Goal: Task Accomplishment & Management: Complete application form

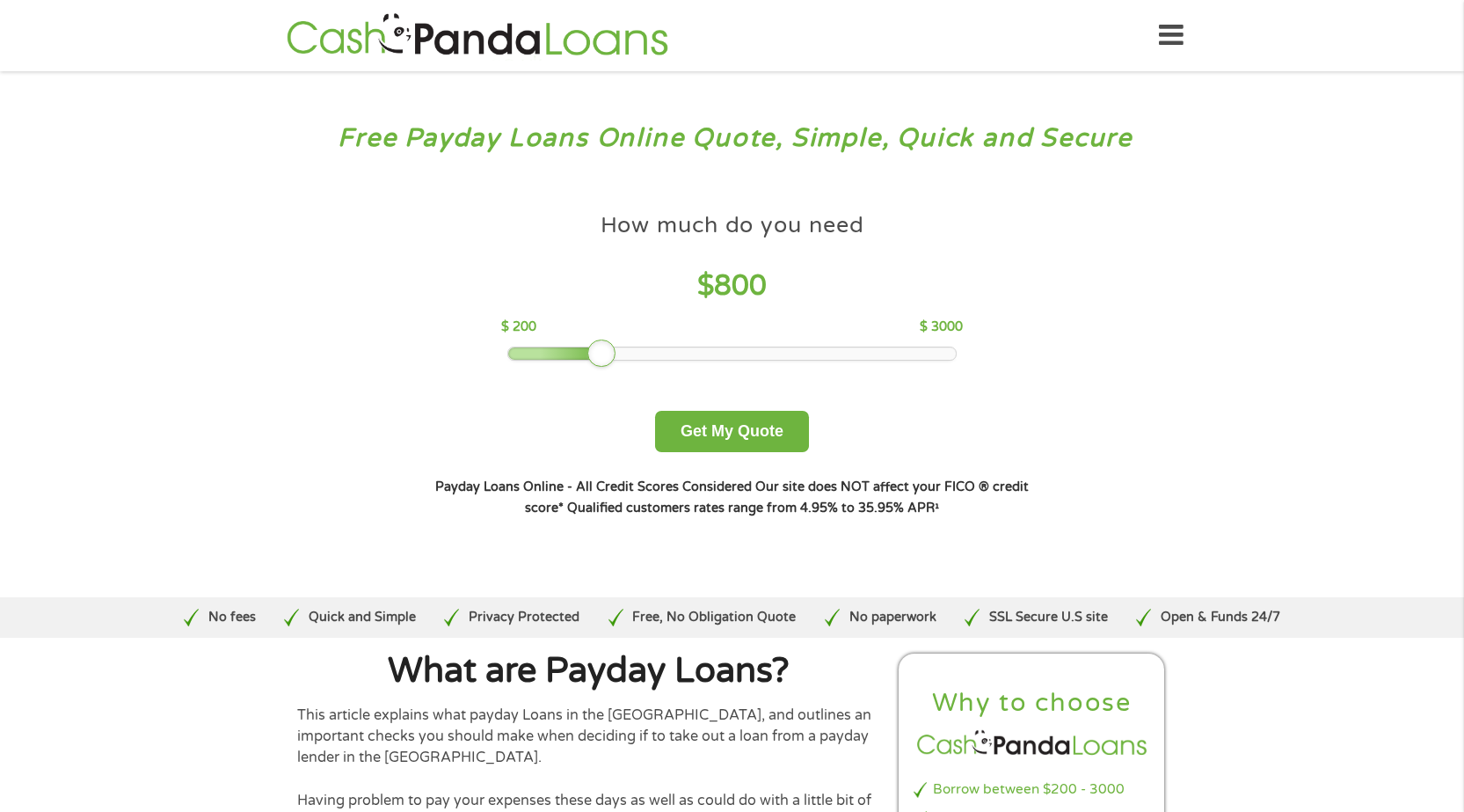
drag, startPoint x: 639, startPoint y: 358, endPoint x: 613, endPoint y: 357, distance: 26.0
click at [613, 357] on div at bounding box center [602, 354] width 28 height 28
click at [741, 437] on button "Get My Quote" at bounding box center [732, 432] width 154 height 42
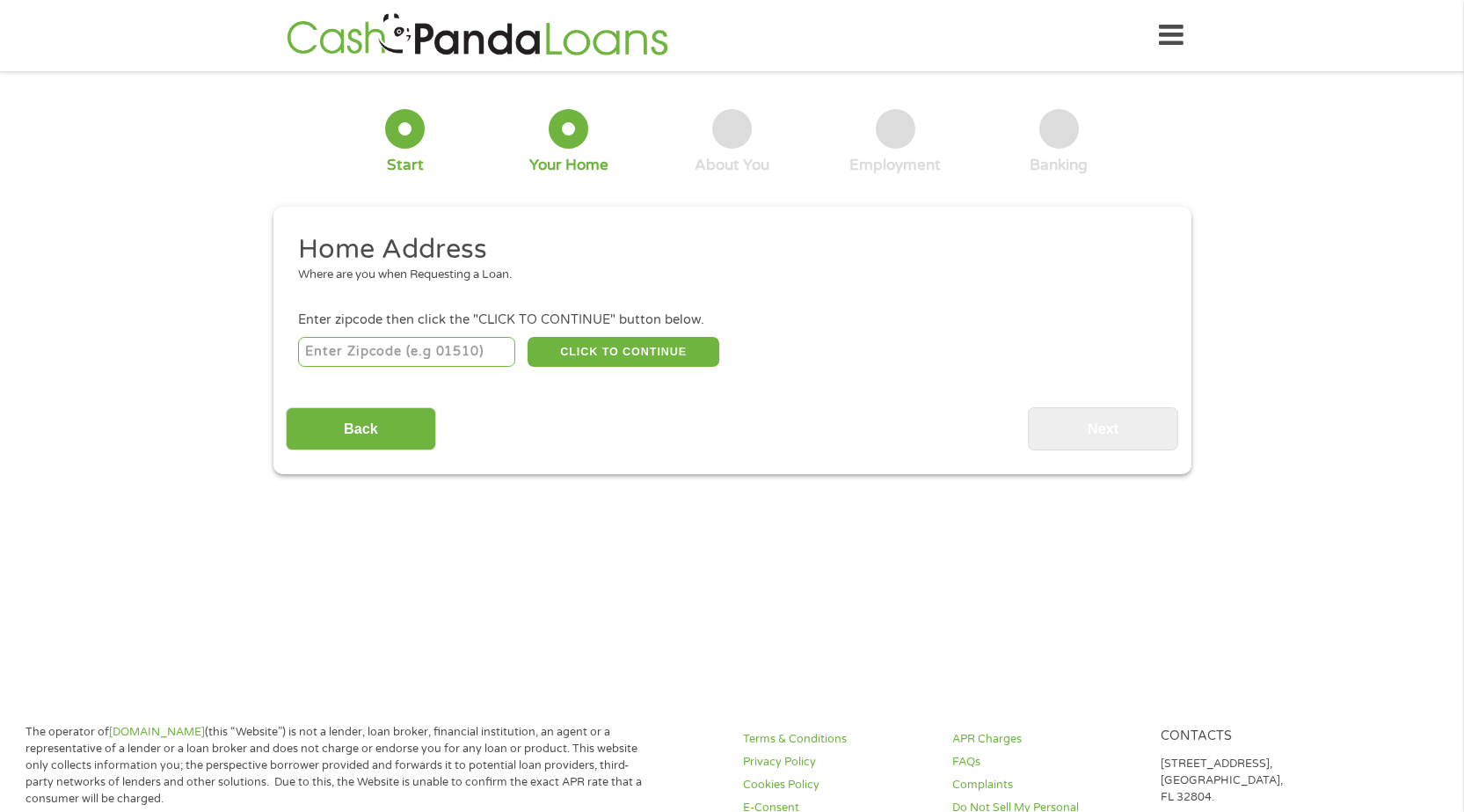
click at [397, 353] on input "number" at bounding box center [406, 352] width 217 height 30
type input "90212"
select select "[US_STATE]"
click at [624, 355] on button "CLICK TO CONTINUE" at bounding box center [623, 352] width 192 height 30
type input "90212"
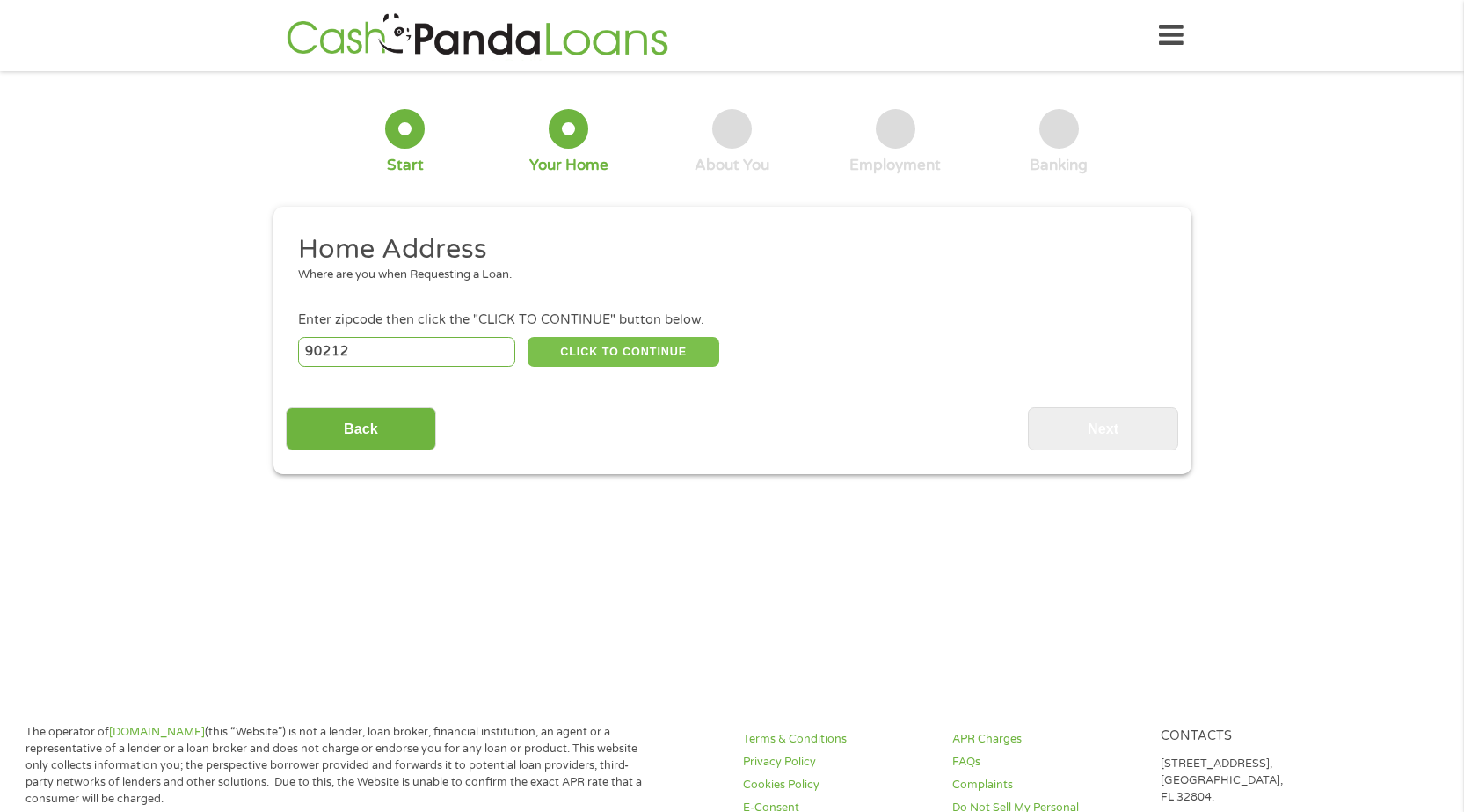
type input "[PERSON_NAME][GEOGRAPHIC_DATA]"
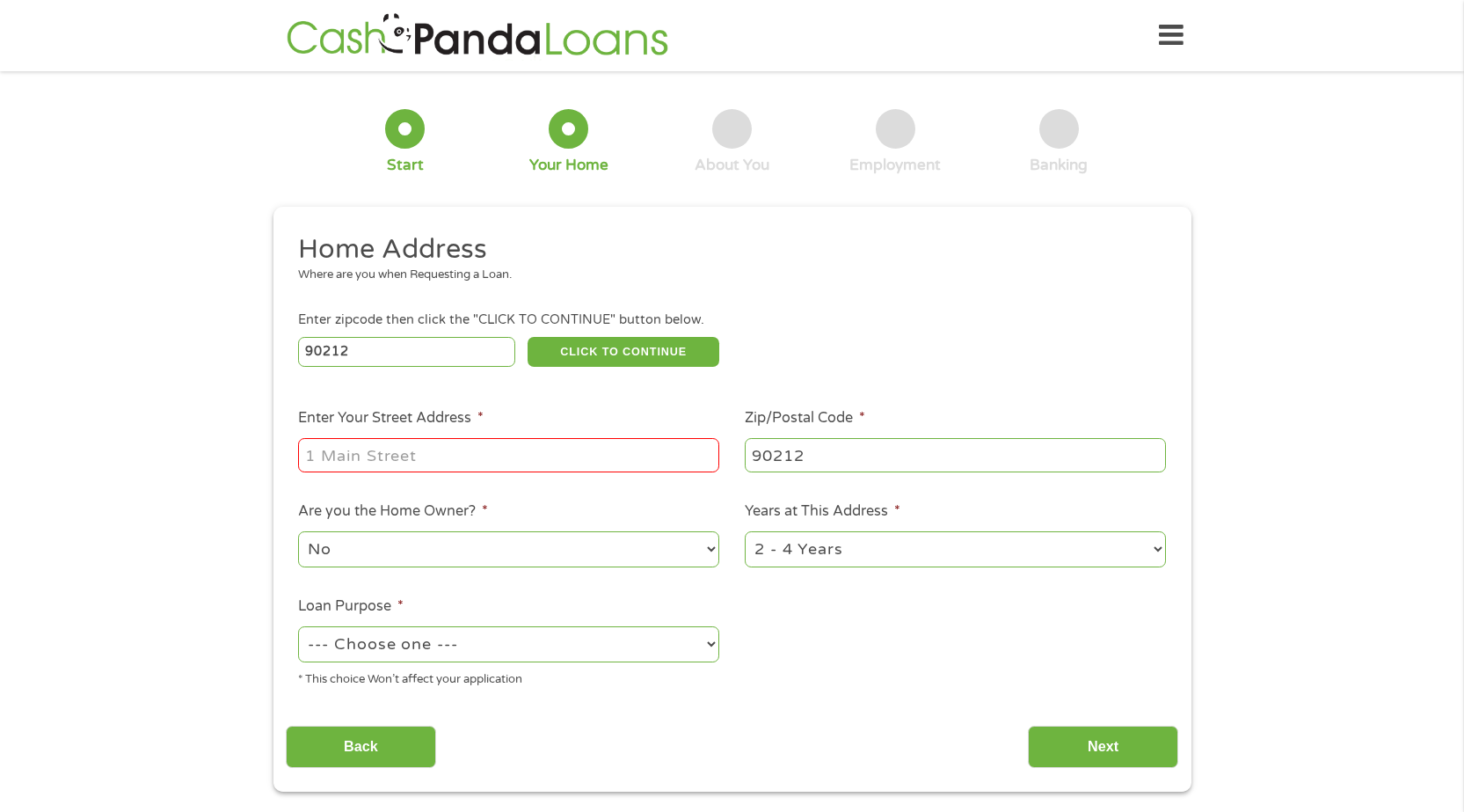
click at [569, 460] on input "Enter Your Street Address *" at bounding box center [508, 454] width 421 height 33
type input "[STREET_ADDRESS][PERSON_NAME]"
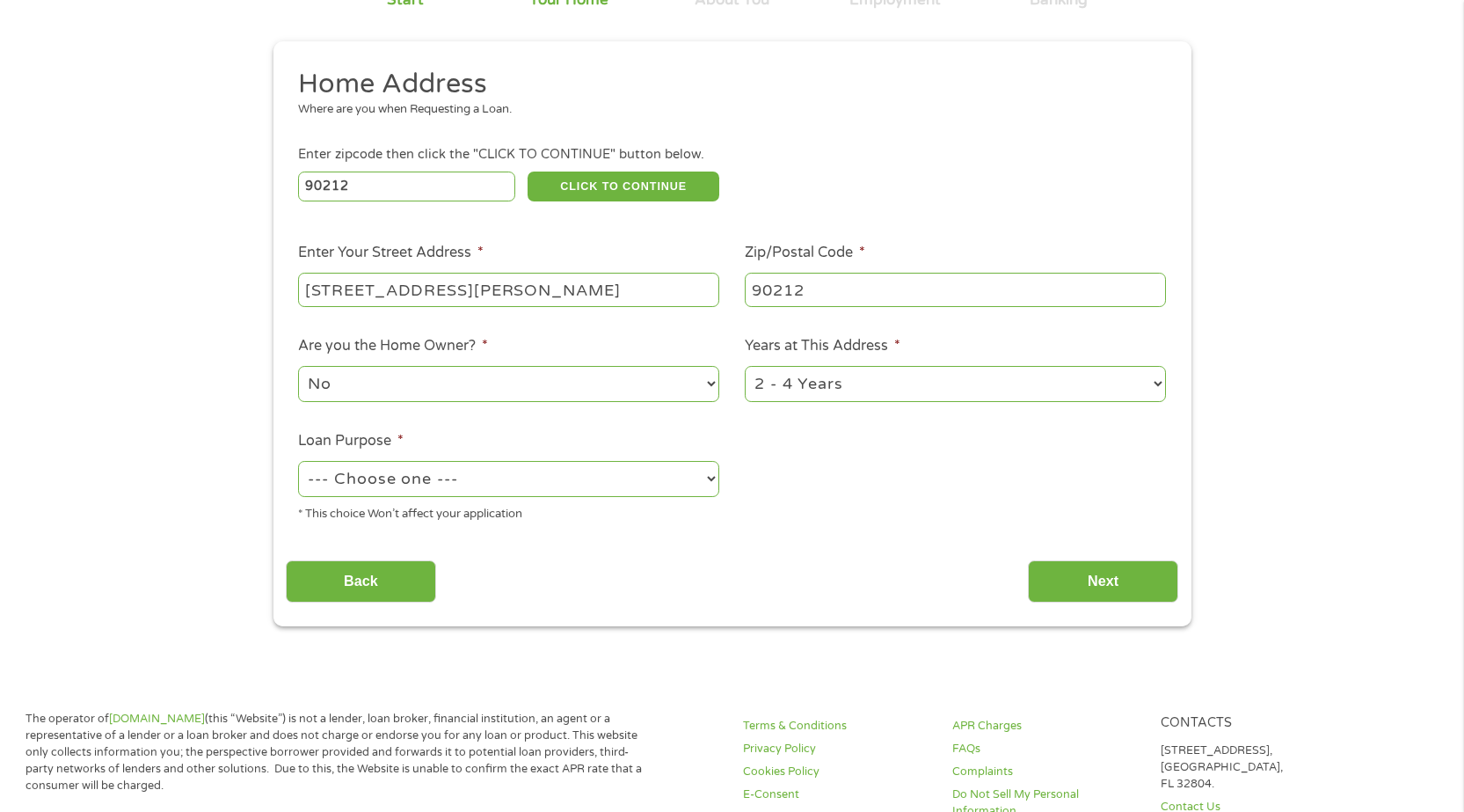
scroll to position [176, 0]
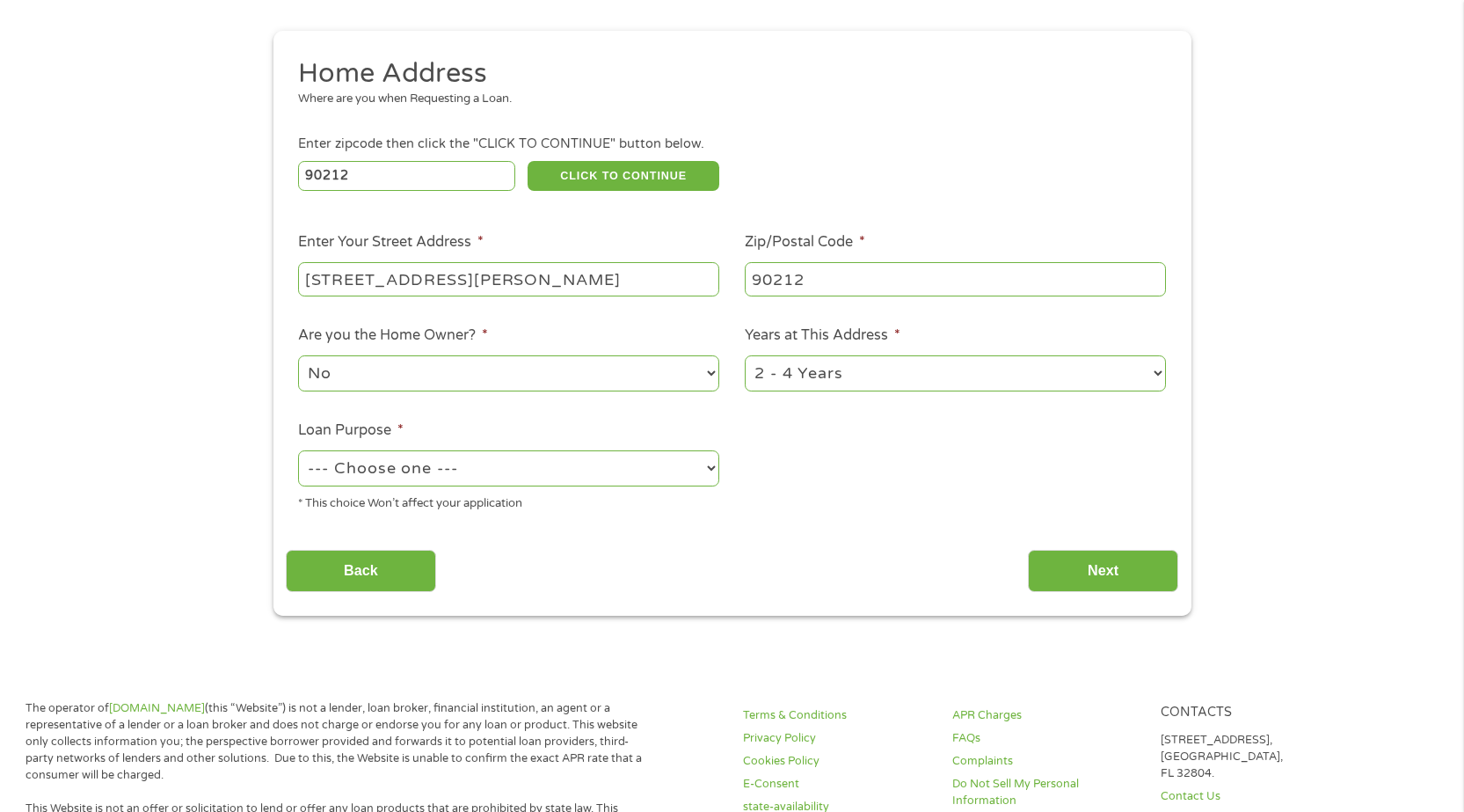
click at [650, 469] on select "--- Choose one --- Pay Bills Debt Consolidation Home Improvement Major Purchase…" at bounding box center [508, 468] width 421 height 36
select select "shorttermcash"
click at [298, 450] on select "--- Choose one --- Pay Bills Debt Consolidation Home Improvement Major Purchase…" at bounding box center [508, 468] width 421 height 36
click at [1138, 569] on input "Next" at bounding box center [1102, 572] width 150 height 44
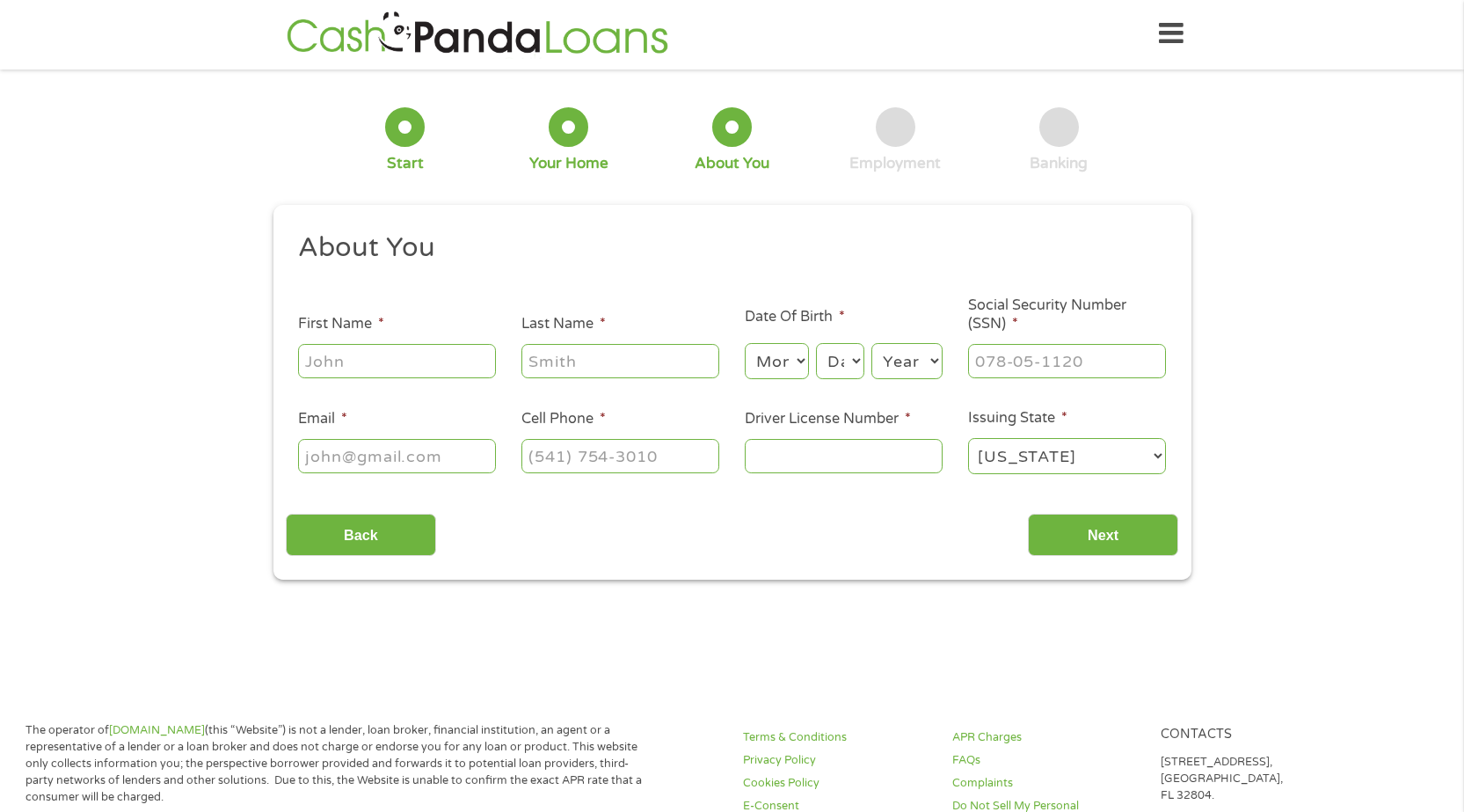
scroll to position [0, 0]
click at [363, 354] on input "First Name *" at bounding box center [397, 362] width 198 height 33
type input "Rod"
type input "[PERSON_NAME]"
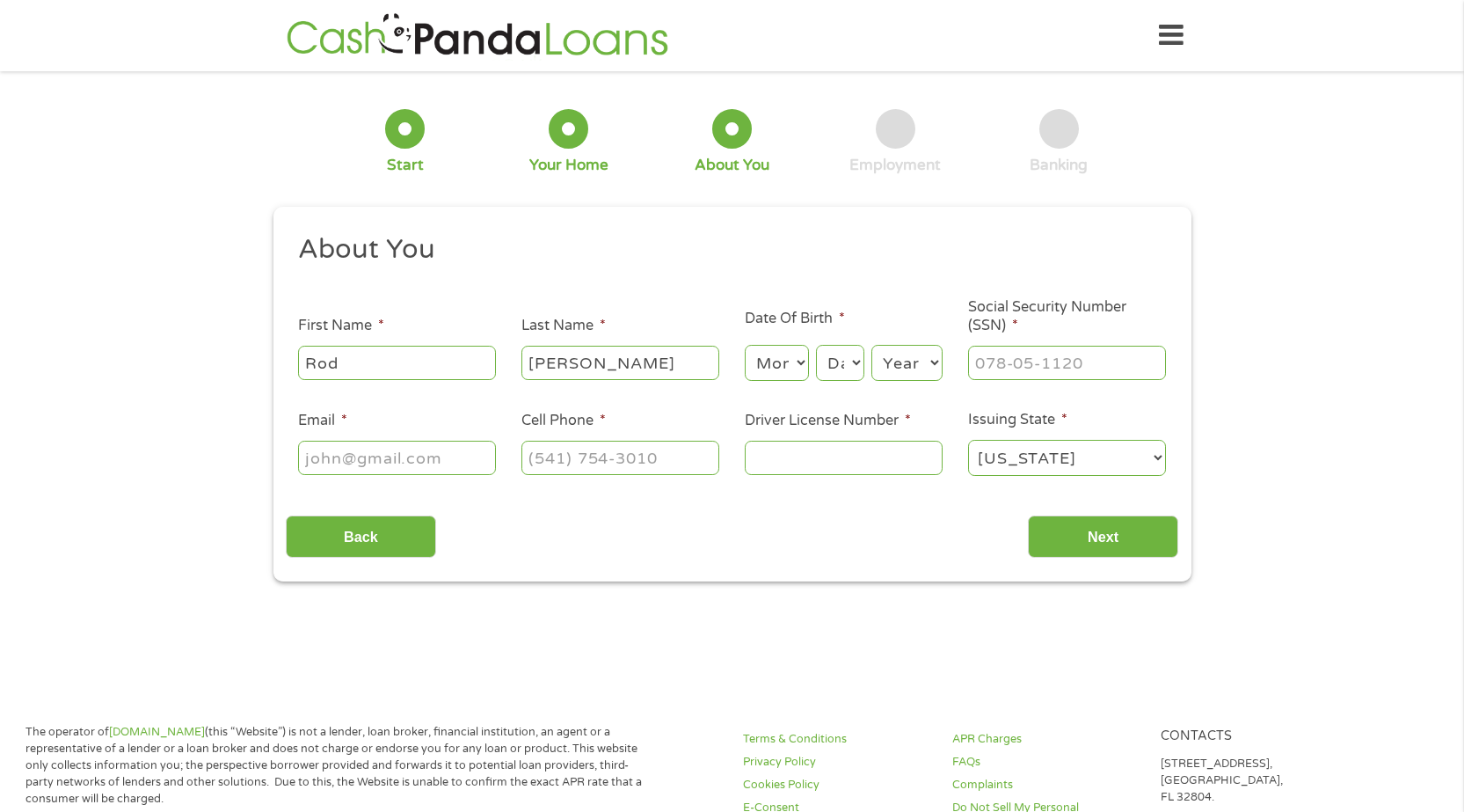
type input "[EMAIL_ADDRESS][DOMAIN_NAME]"
type input "[PHONE_NUMBER]"
click at [767, 353] on select "Month 1 2 3 4 5 6 7 8 9 10 11 12" at bounding box center [777, 362] width 64 height 36
select select "1"
click at [745, 344] on select "Month 1 2 3 4 5 6 7 8 9 10 11 12" at bounding box center [777, 362] width 64 height 36
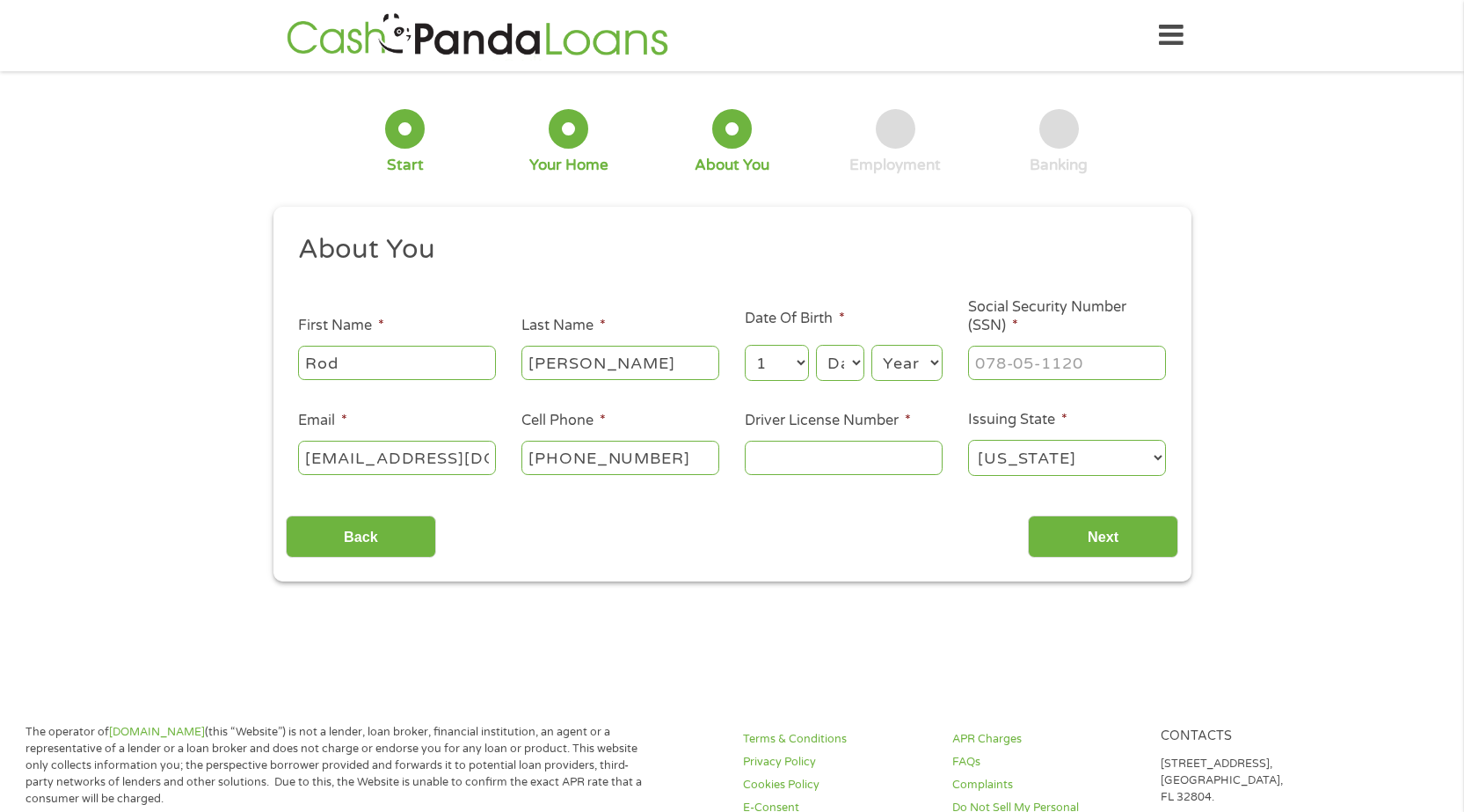
click at [838, 358] on select "Day 1 2 3 4 5 6 7 8 9 10 11 12 13 14 15 16 17 18 19 20 21 22 23 24 25 26 27 28 …" at bounding box center [839, 362] width 47 height 36
select select "15"
click at [816, 344] on select "Day 1 2 3 4 5 6 7 8 9 10 11 12 13 14 15 16 17 18 19 20 21 22 23 24 25 26 27 28 …" at bounding box center [839, 362] width 47 height 36
click at [924, 356] on select "Year [DATE] 2006 2005 2004 2003 2002 2001 2000 1999 1998 1997 1996 1995 1994 19…" at bounding box center [907, 362] width 71 height 36
select select "1962"
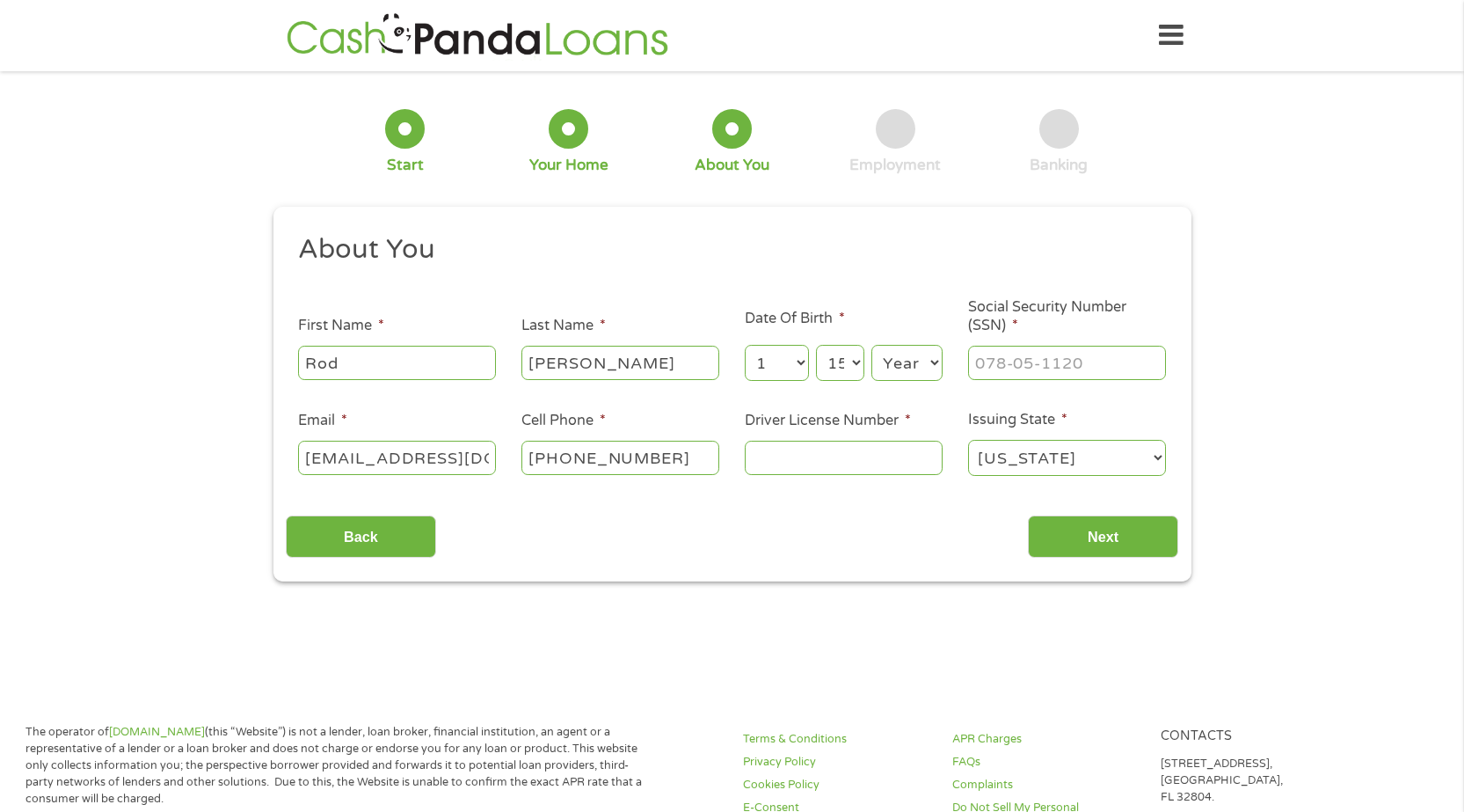
click at [872, 344] on select "Year [DATE] 2006 2005 2004 2003 2002 2001 2000 1999 1998 1997 1996 1995 1994 19…" at bounding box center [907, 362] width 71 height 36
click at [1049, 363] on input "___-__-____" at bounding box center [1067, 362] width 198 height 33
type input "570-06-9255"
click at [789, 452] on input "Driver License Number *" at bounding box center [843, 456] width 198 height 33
type input "n9056546"
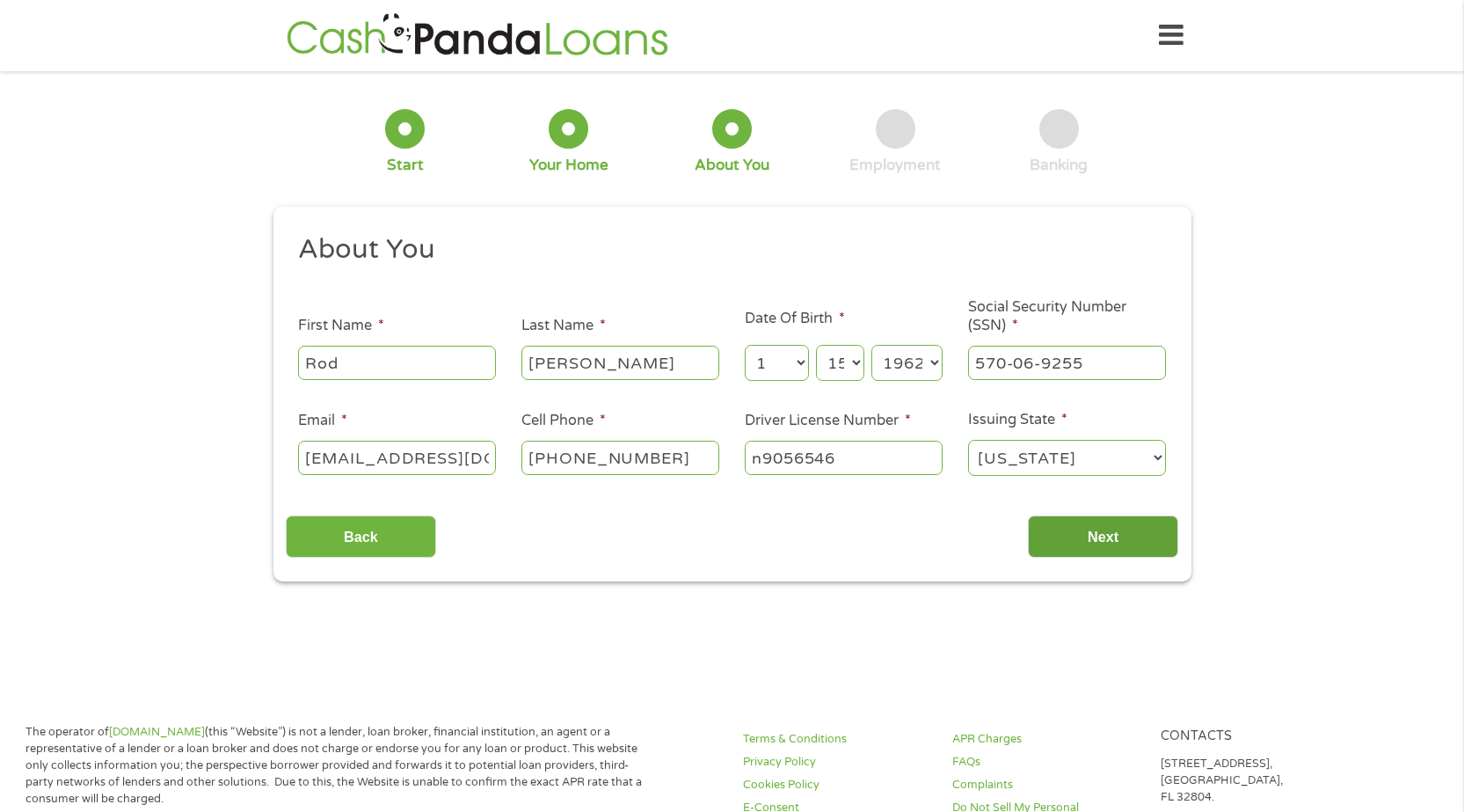
click at [1106, 531] on input "Next" at bounding box center [1102, 537] width 150 height 44
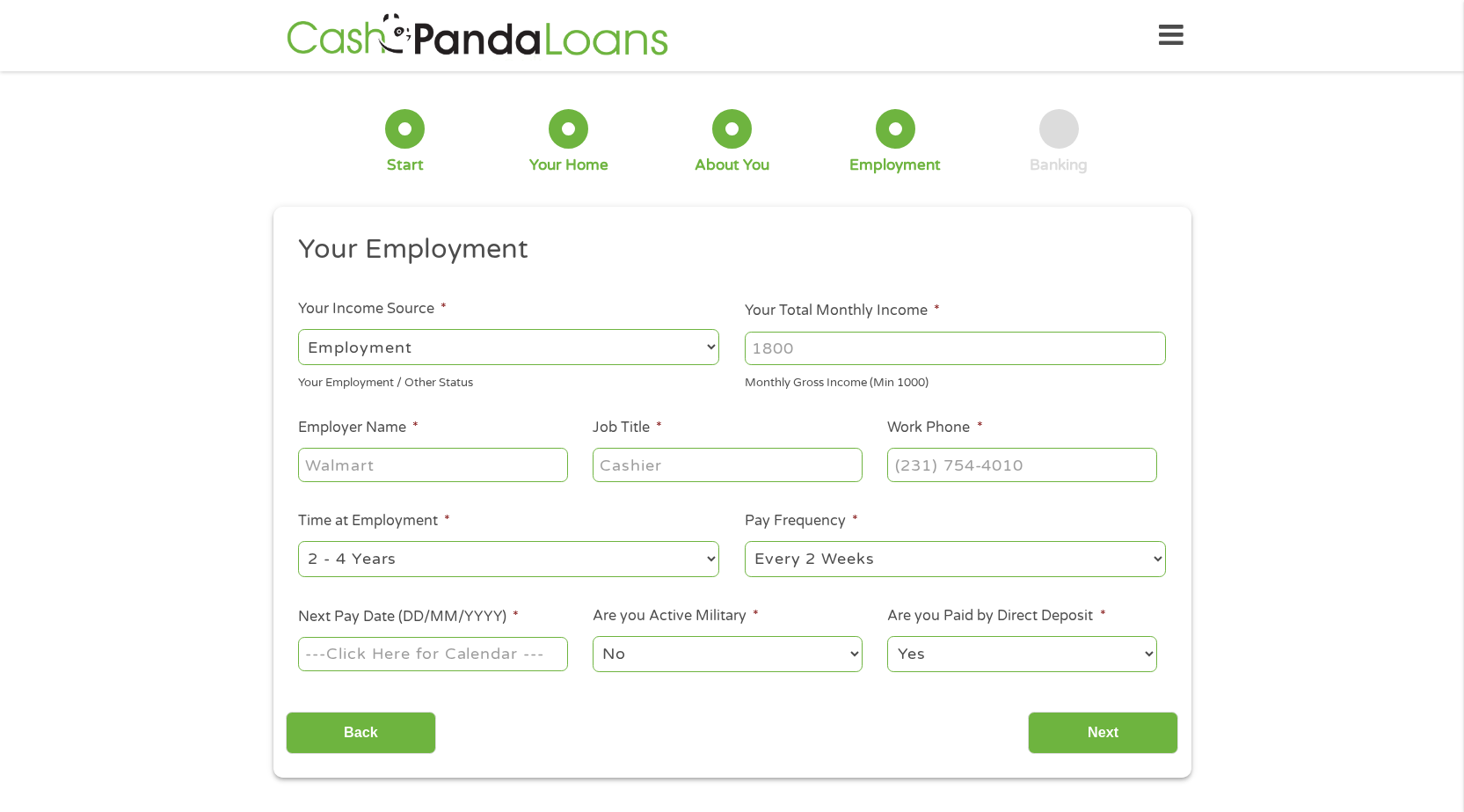
scroll to position [7, 7]
click at [846, 346] on input "Your Total Monthly Income *" at bounding box center [955, 347] width 421 height 33
type input "7000"
click at [358, 465] on input "Employer Name *" at bounding box center [432, 464] width 269 height 33
type input "Artists First"
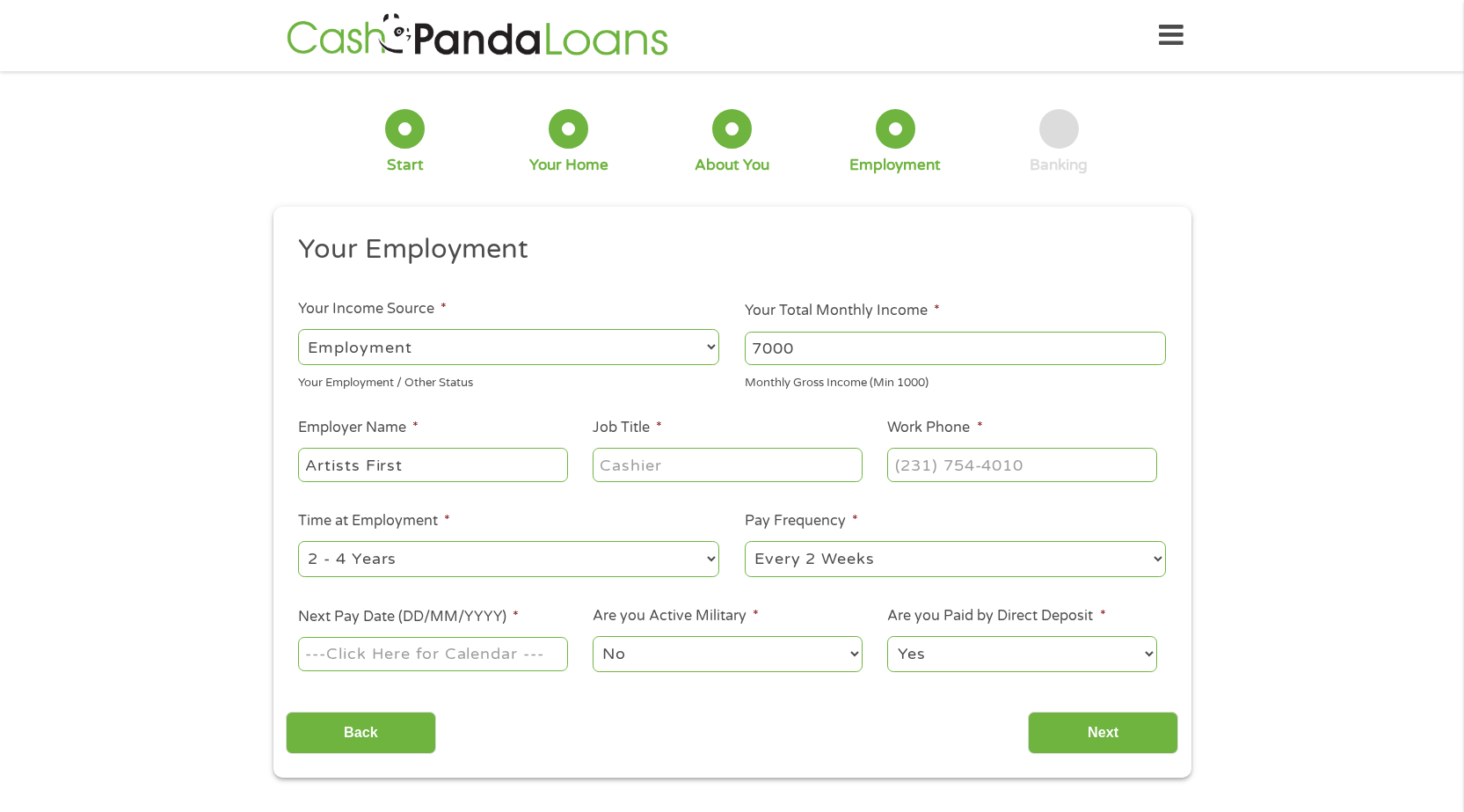
click at [637, 462] on input "Job Title *" at bounding box center [727, 464] width 269 height 33
type input "HR"
click at [922, 463] on input "(___) ___-____" at bounding box center [1021, 464] width 269 height 33
type input "[PHONE_NUMBER]"
click at [714, 467] on input "HR" at bounding box center [727, 464] width 269 height 33
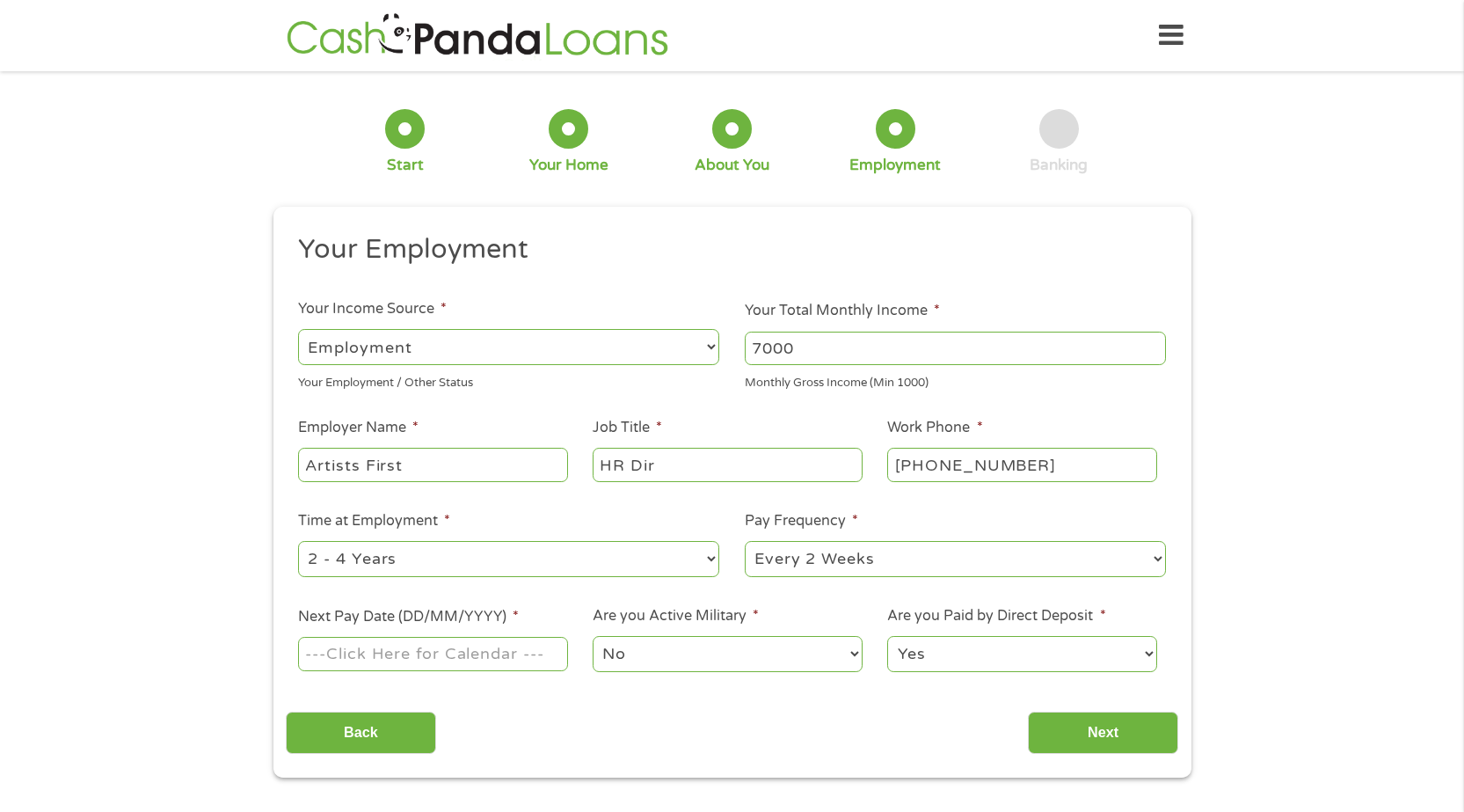
type input "HR Dir"
click at [396, 562] on select "--- Choose one --- 1 Year or less 1 - 2 Years 2 - 4 Years Over 4 Years" at bounding box center [508, 558] width 421 height 36
select select "60months"
click at [298, 540] on select "--- Choose one --- 1 Year or less 1 - 2 Years 2 - 4 Years Over 4 Years" at bounding box center [508, 558] width 421 height 36
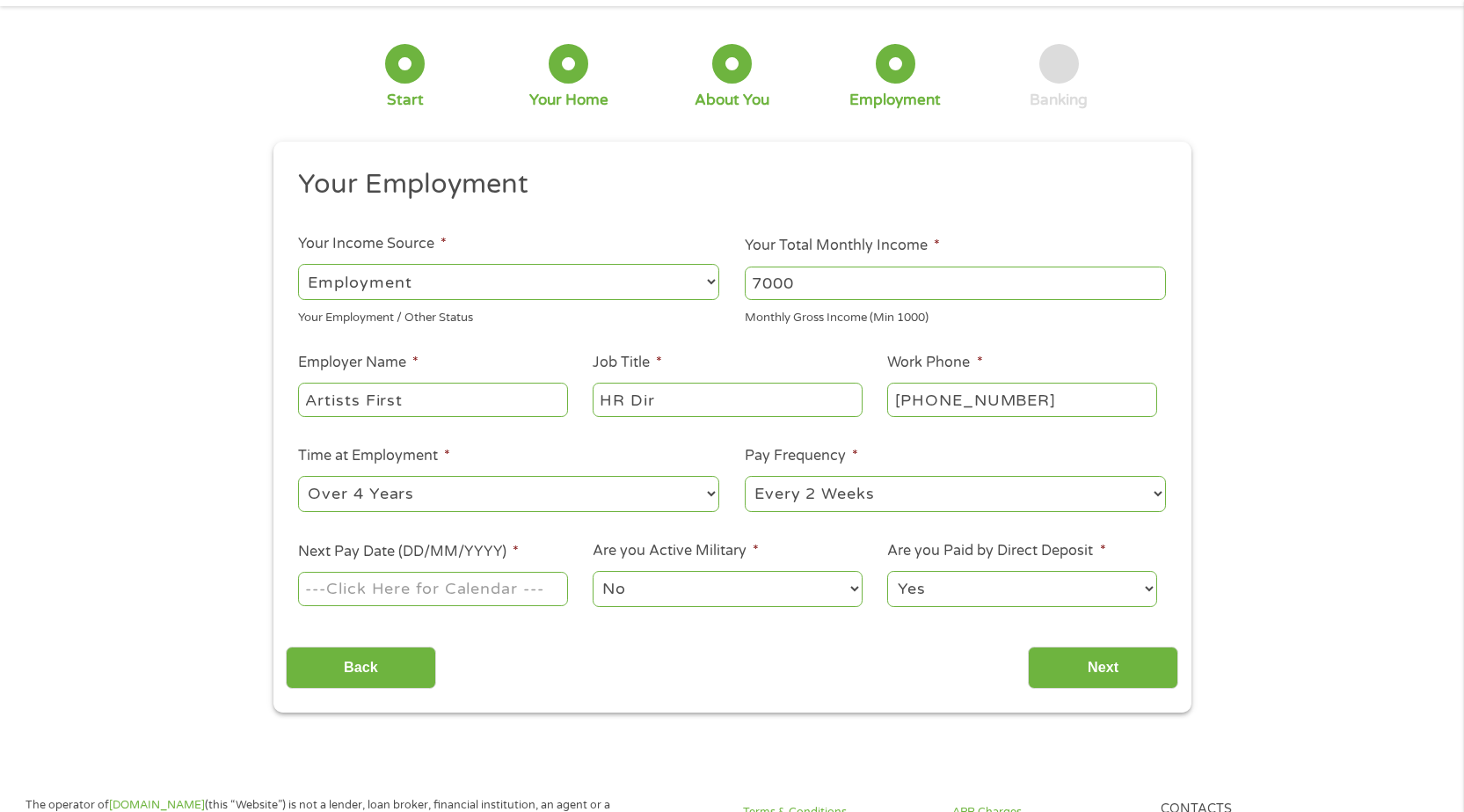
scroll to position [176, 0]
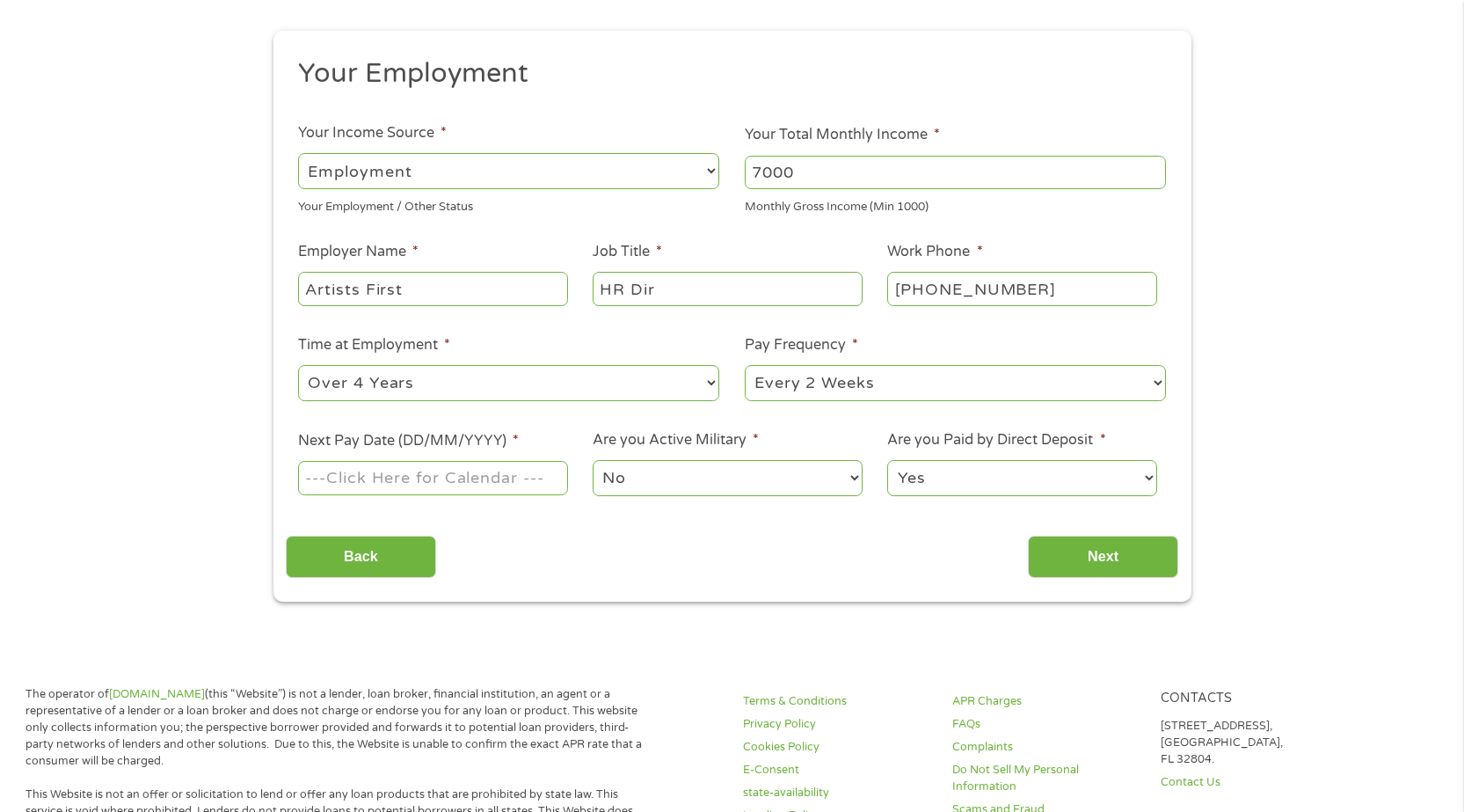
click at [387, 482] on input "Next Pay Date (DD/MM/YYYY) *" at bounding box center [432, 477] width 269 height 33
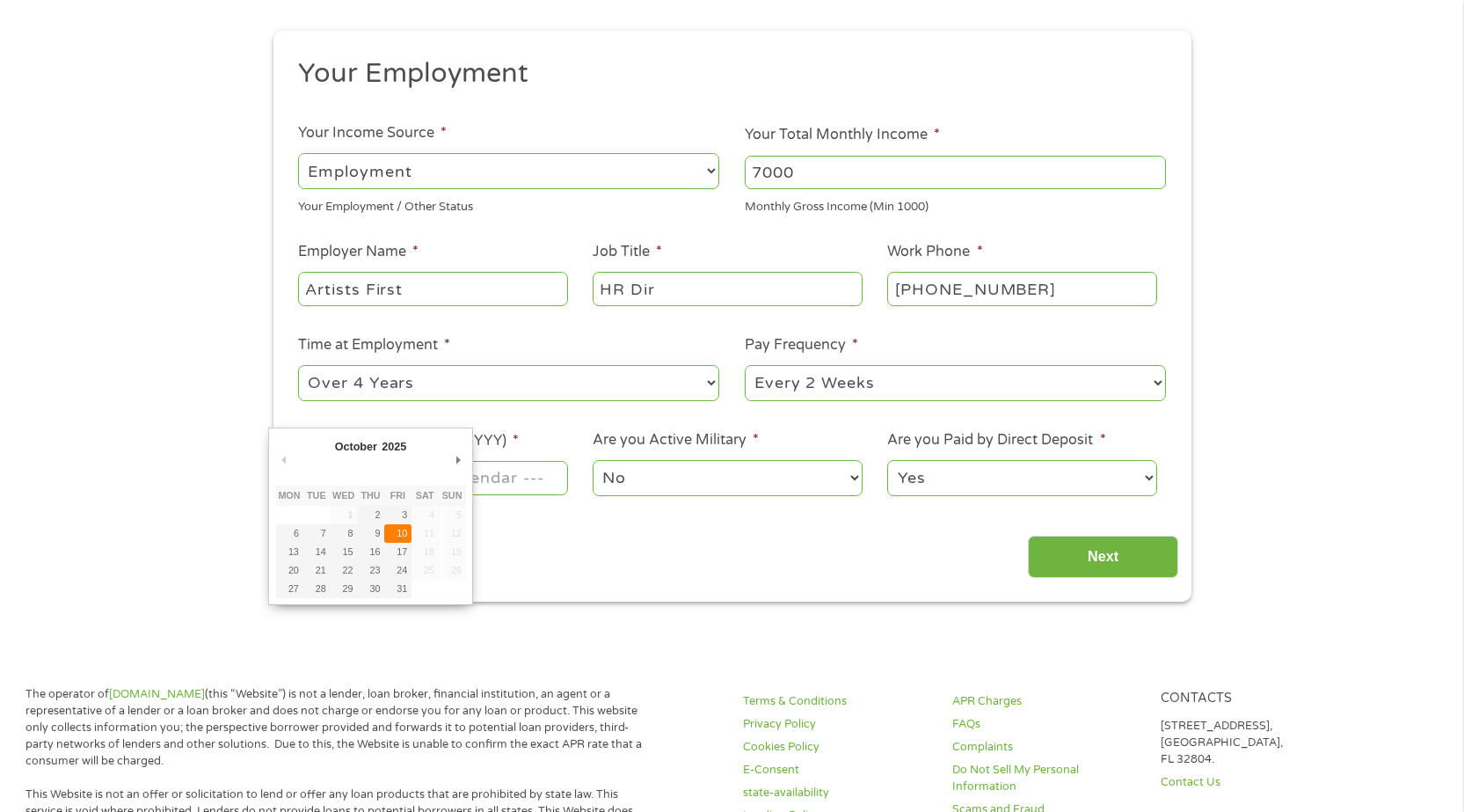
type input "[DATE]"
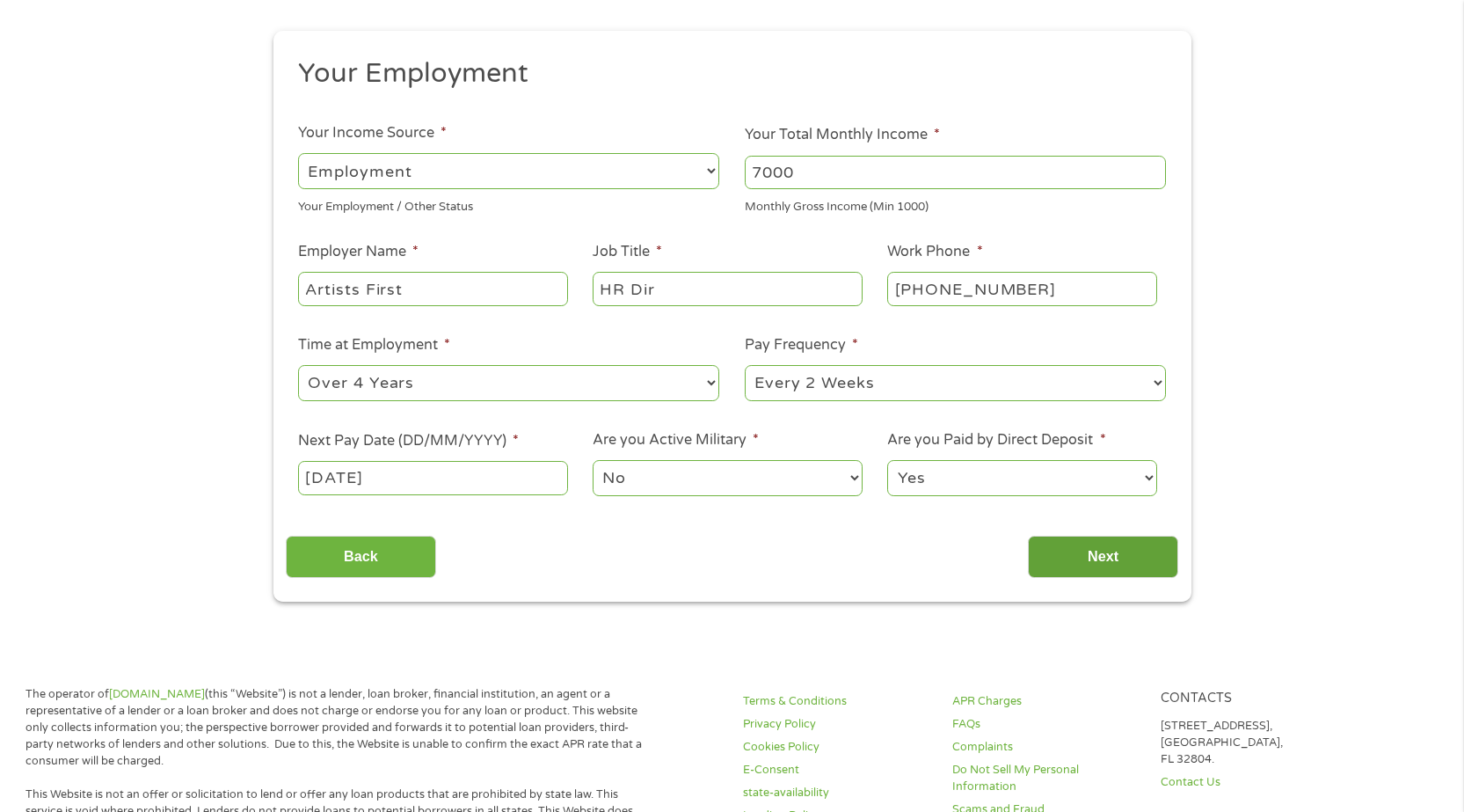
click at [1161, 553] on input "Next" at bounding box center [1102, 557] width 150 height 44
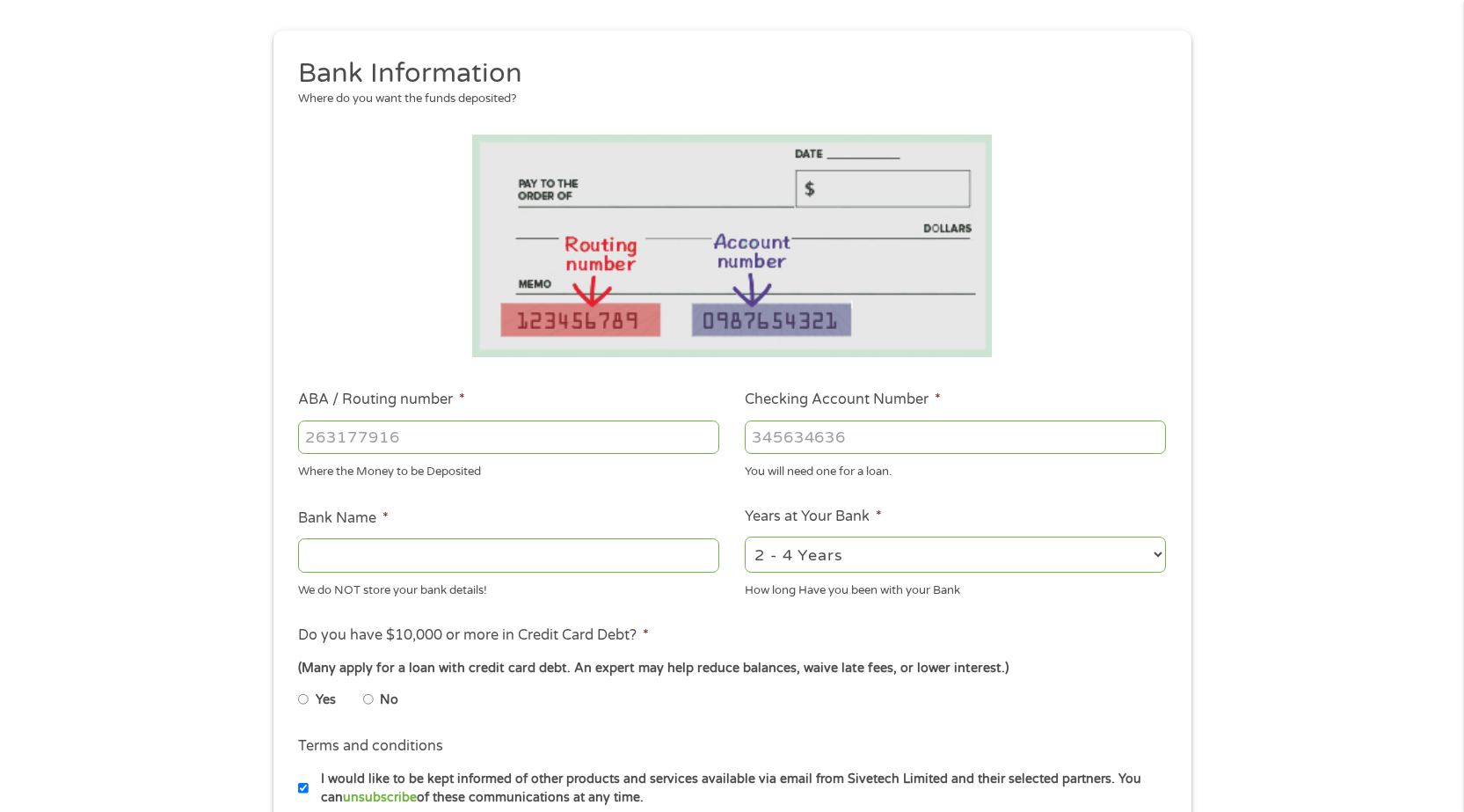
scroll to position [0, 0]
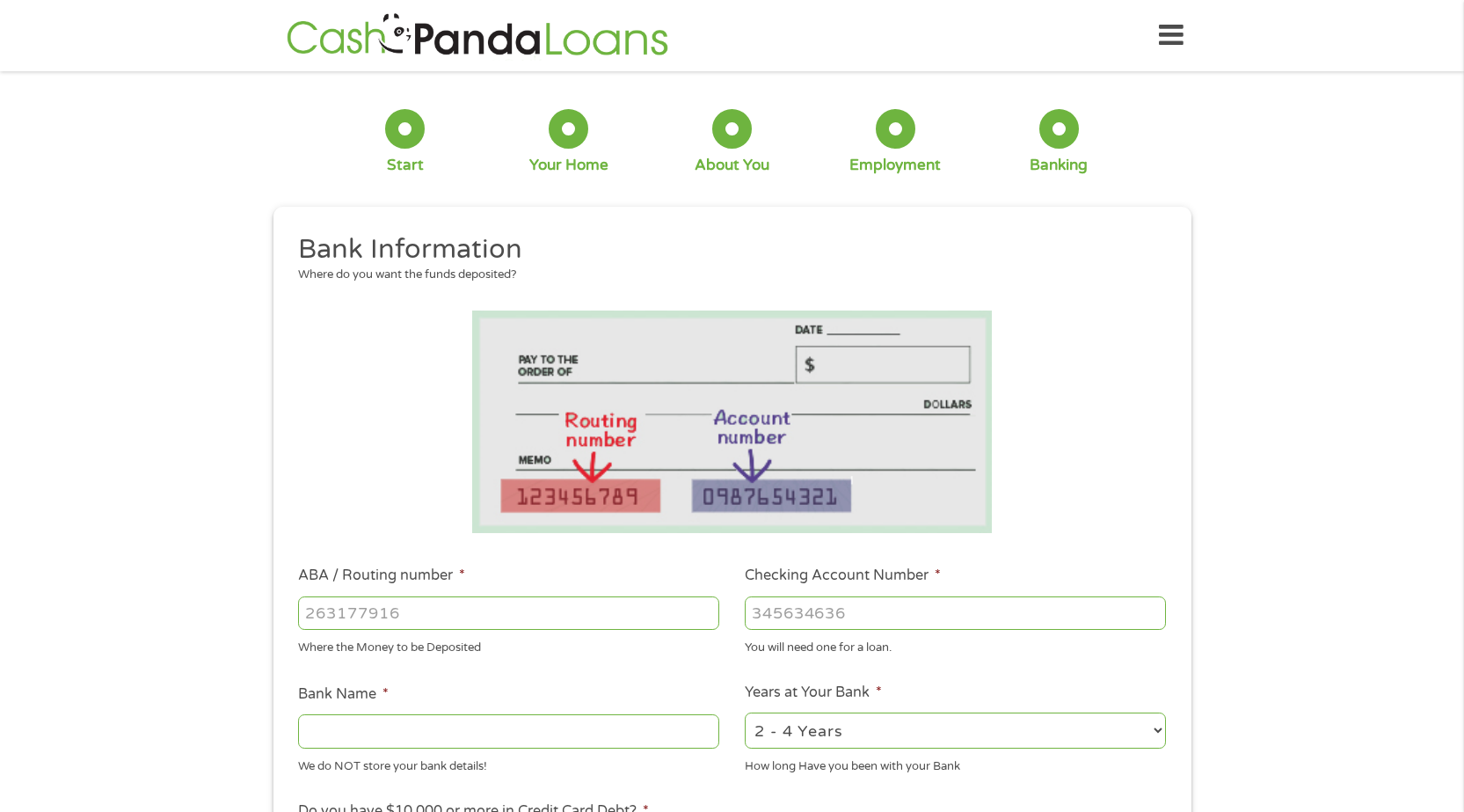
click at [389, 619] on input "ABA / Routing number *" at bounding box center [508, 612] width 421 height 33
type input "071000013"
type input "JPMORGAN CHASE BANK NA"
type input "071000013"
click at [841, 612] on input "Checking Account Number *" at bounding box center [955, 612] width 421 height 33
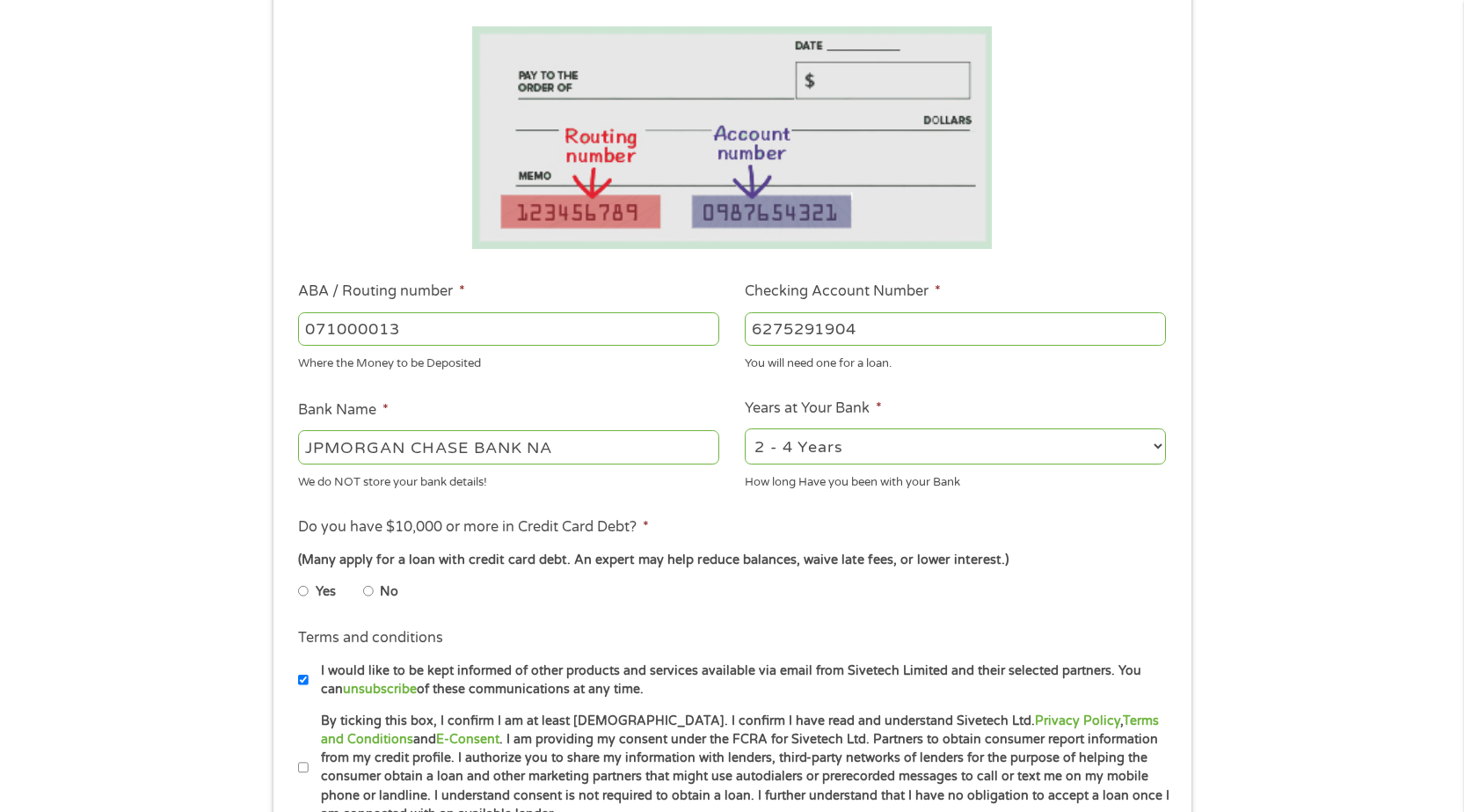
scroll to position [352, 0]
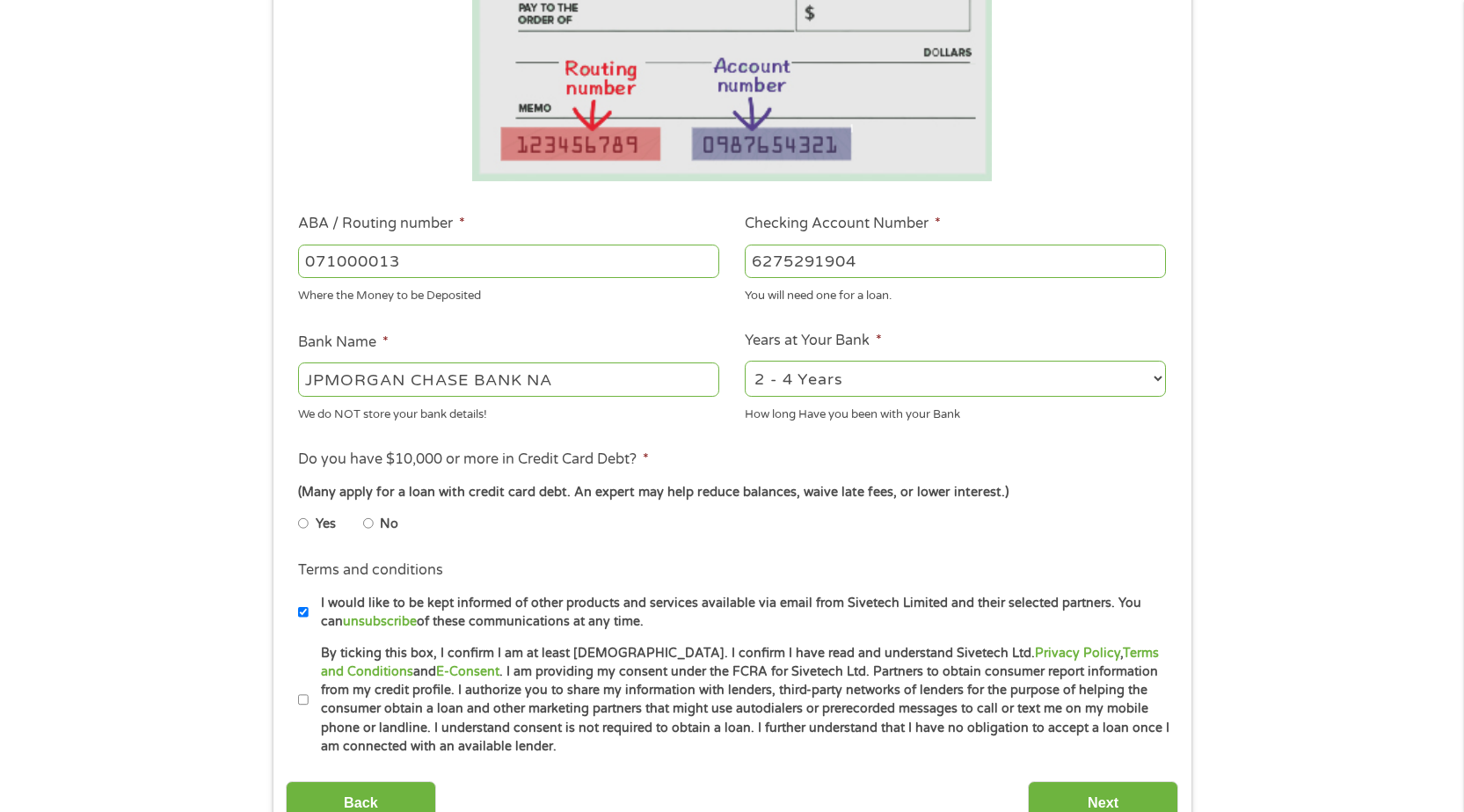
type input "6275291904"
click at [1121, 379] on select "2 - 4 Years 6 - 12 Months 1 - 2 Years Over 4 Years" at bounding box center [955, 379] width 421 height 36
select select "60months"
click at [745, 361] on select "2 - 4 Years 6 - 12 Months 1 - 2 Years Over 4 Years" at bounding box center [955, 379] width 421 height 36
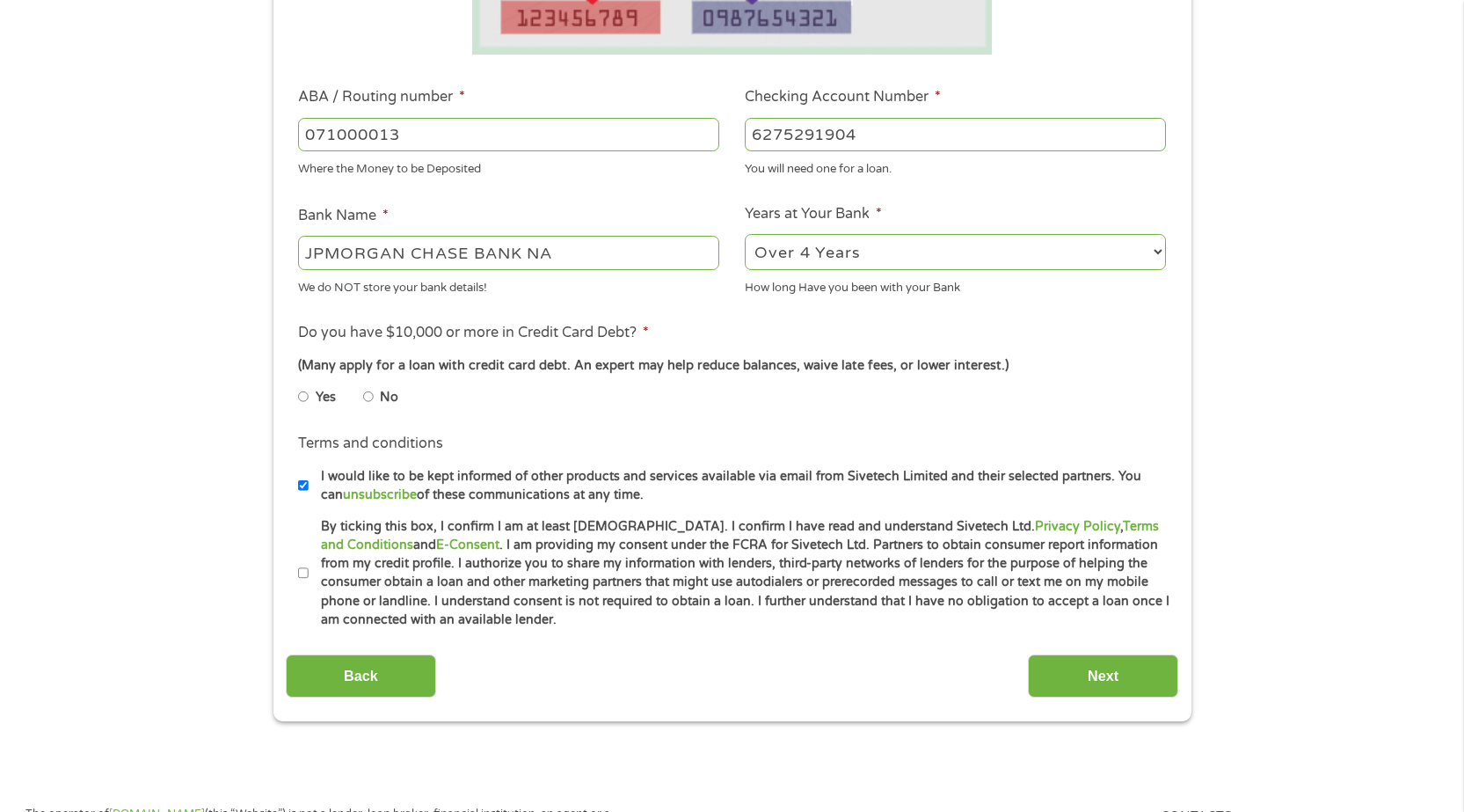
scroll to position [527, 0]
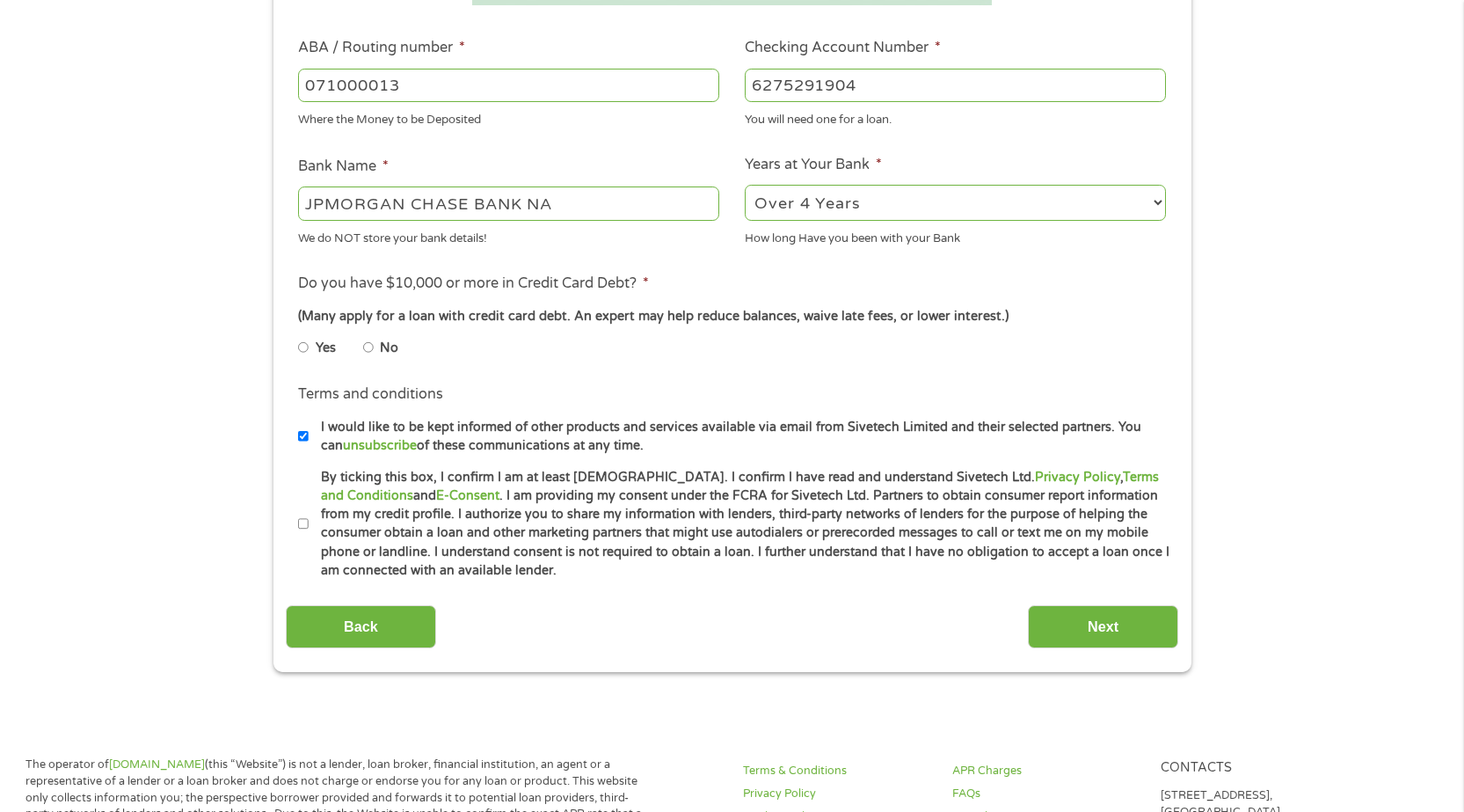
click at [366, 344] on input "No" at bounding box center [368, 347] width 10 height 28
radio input "true"
click at [306, 520] on input "By ticking this box, I confirm I am at least [DEMOGRAPHIC_DATA]. I confirm I ha…" at bounding box center [303, 524] width 10 height 28
checkbox input "true"
click at [1102, 628] on input "Next" at bounding box center [1102, 627] width 150 height 44
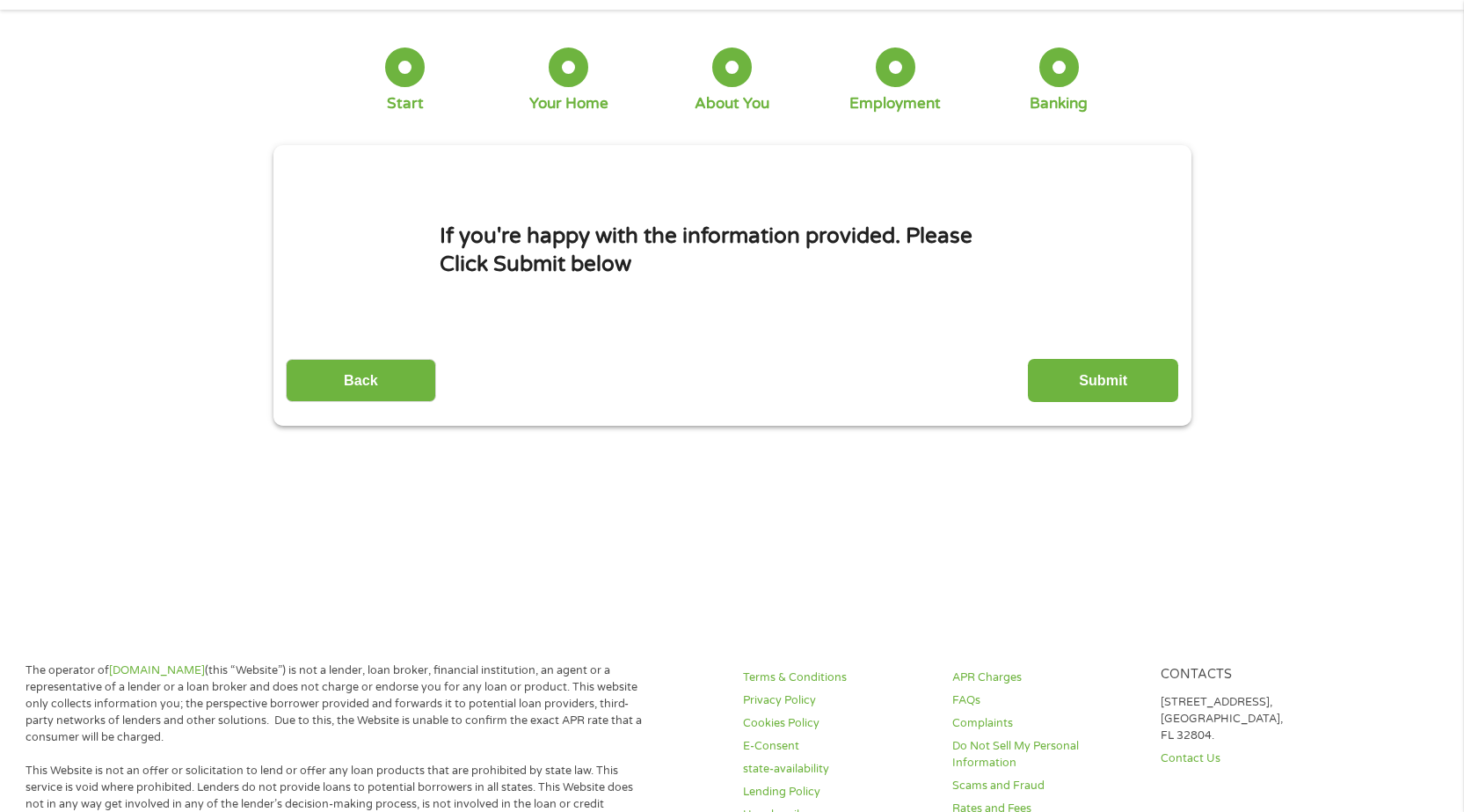
scroll to position [0, 0]
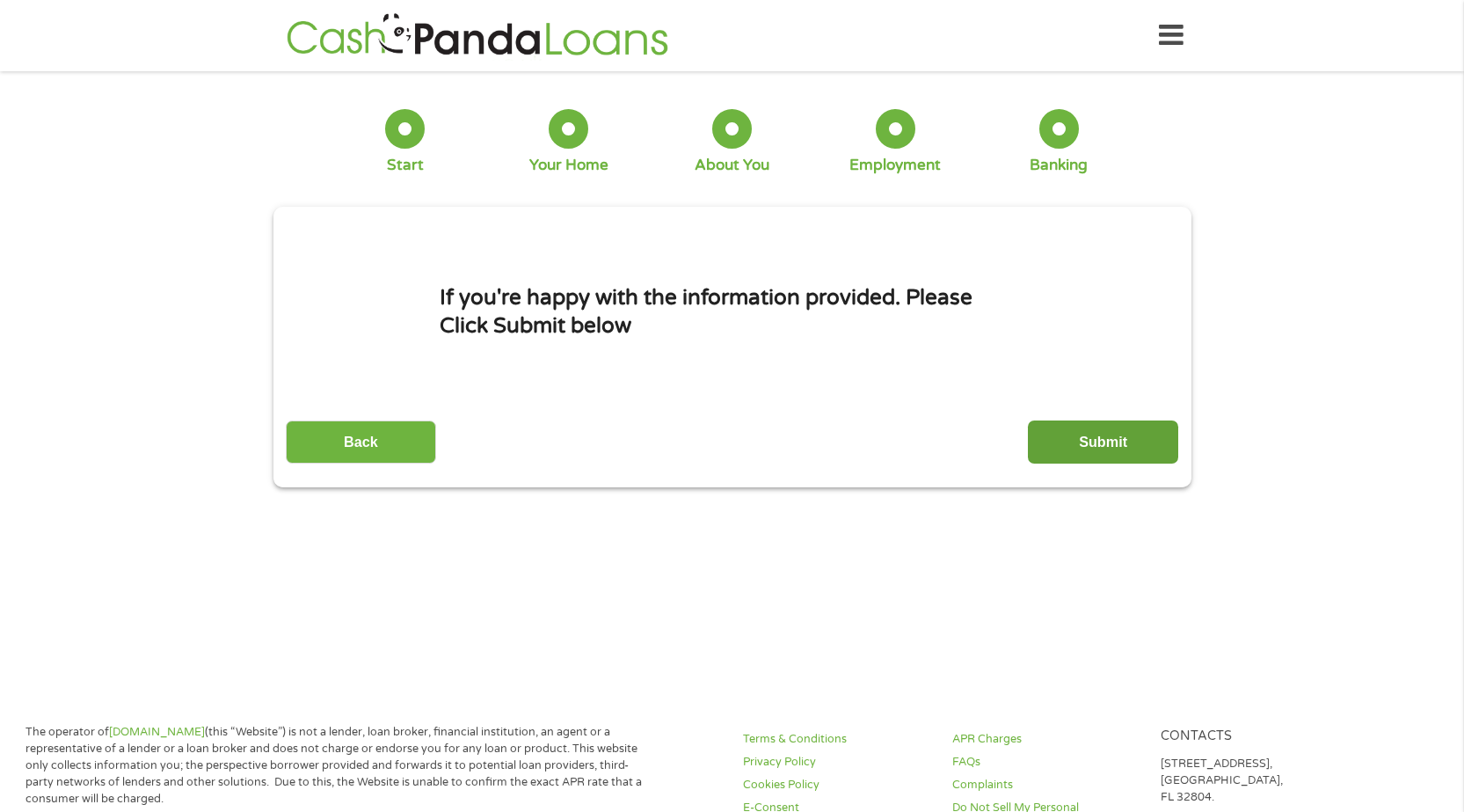
click at [1090, 436] on input "Submit" at bounding box center [1102, 442] width 150 height 44
